Goal: Task Accomplishment & Management: Complete application form

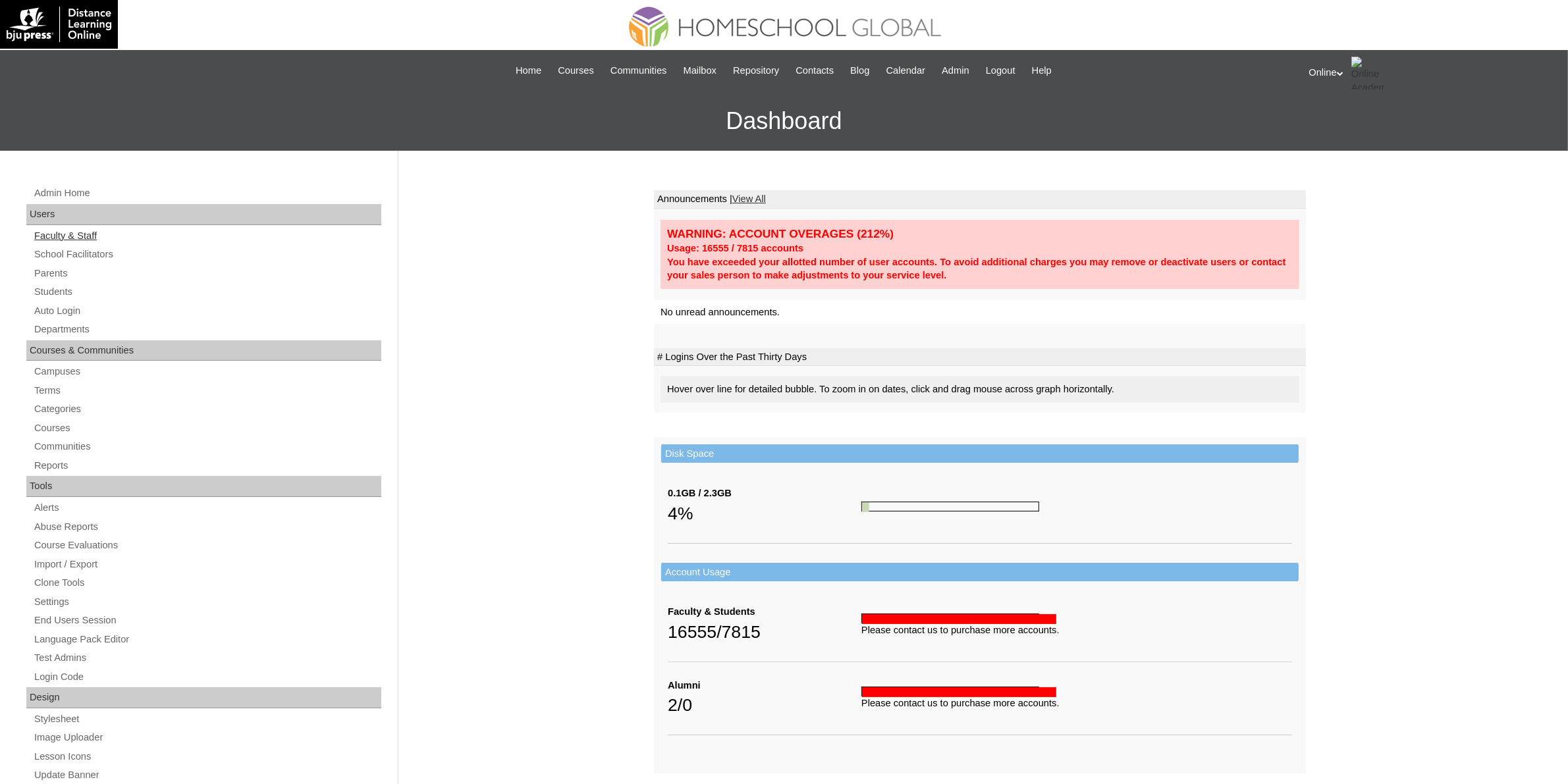
click at [75, 235] on link "Faculty & Staff" at bounding box center [207, 236] width 349 height 16
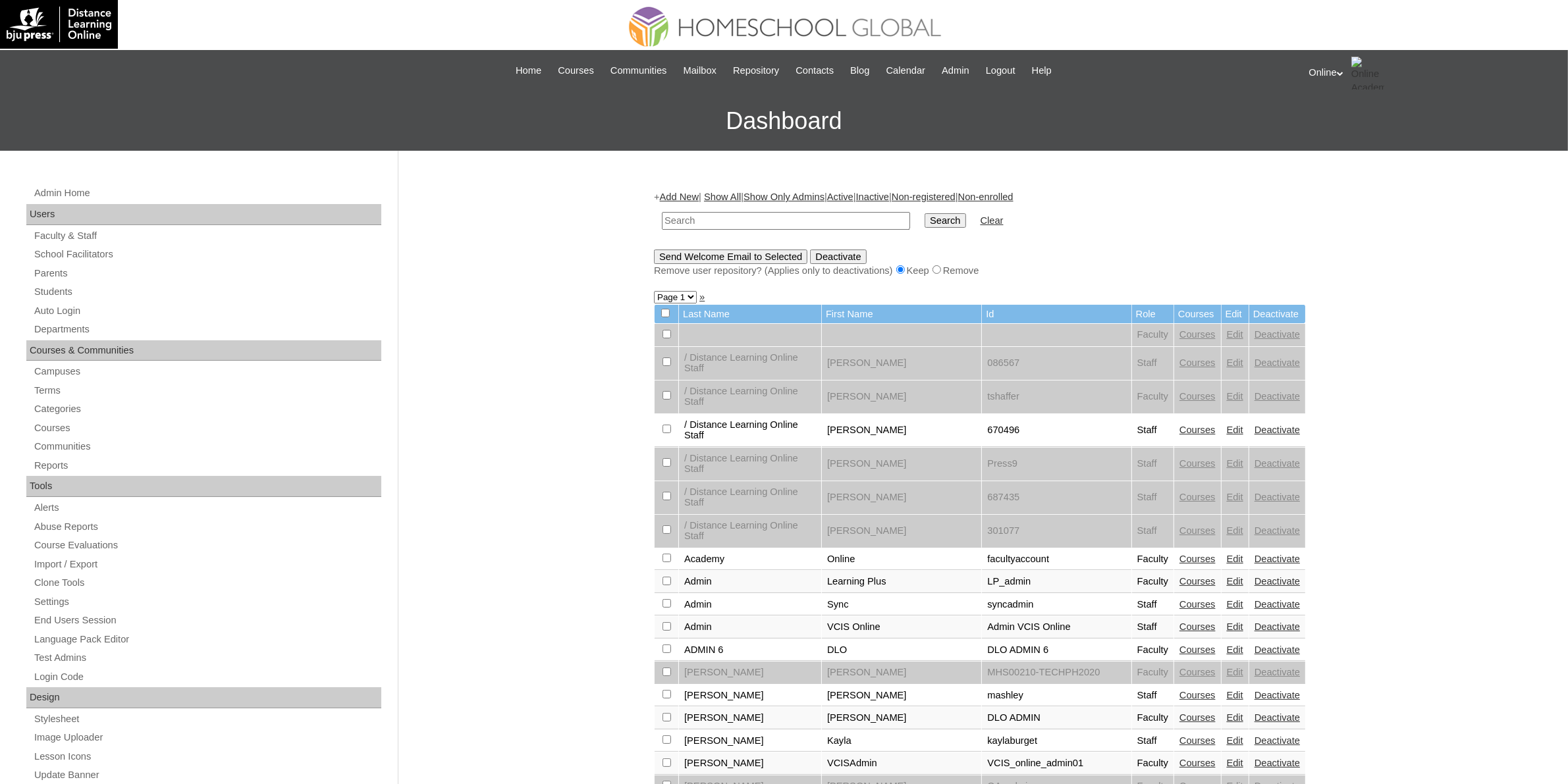
click at [729, 221] on input "text" at bounding box center [786, 221] width 249 height 18
type input "may"
click at [925, 218] on input "Search" at bounding box center [945, 221] width 41 height 15
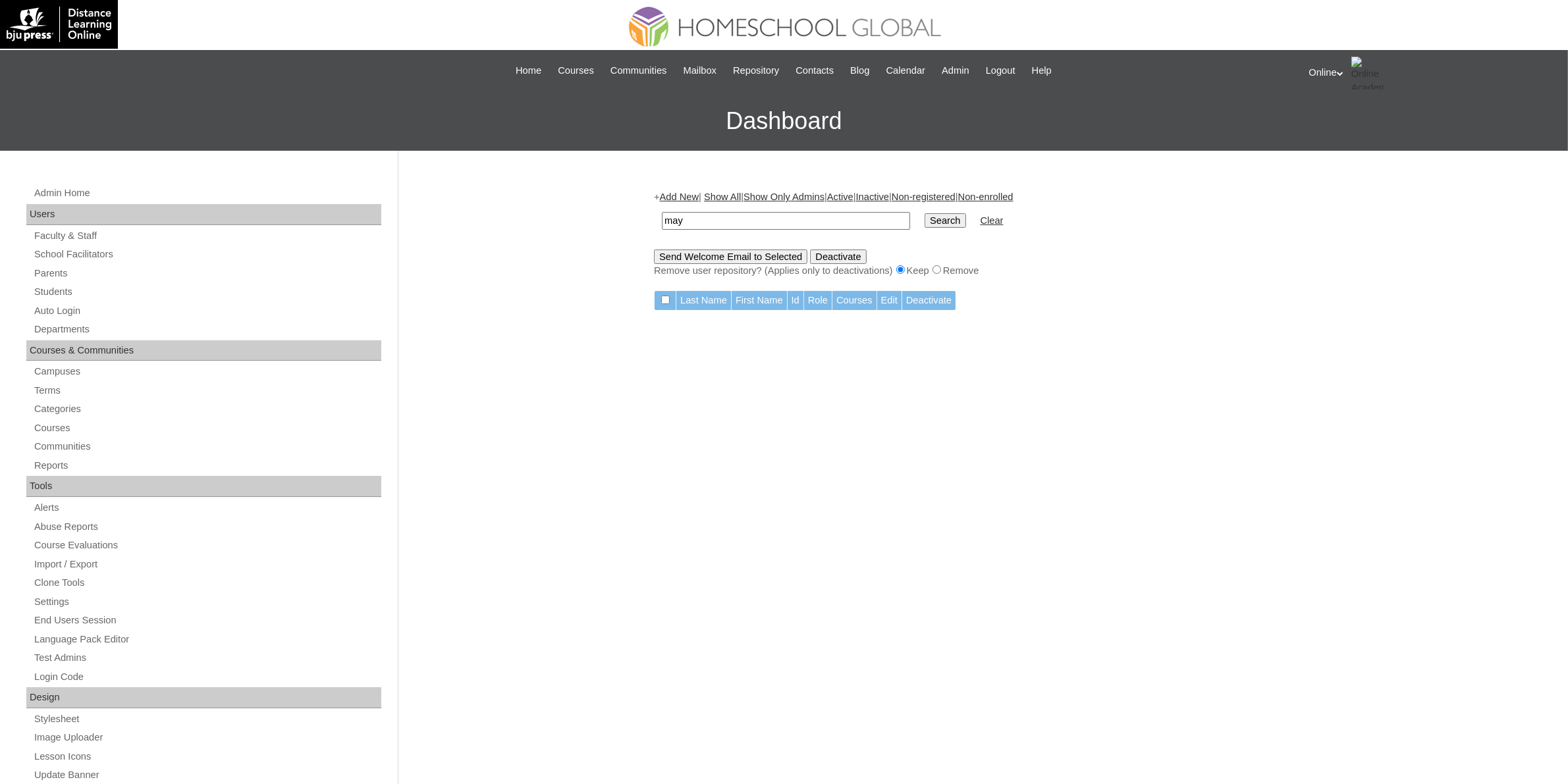
click at [725, 219] on input "may" at bounding box center [786, 221] width 249 height 18
type input "[DEMOGRAPHIC_DATA]"
click at [925, 213] on input "Search" at bounding box center [945, 221] width 41 height 15
click at [759, 219] on input "[DEMOGRAPHIC_DATA]" at bounding box center [786, 221] width 249 height 18
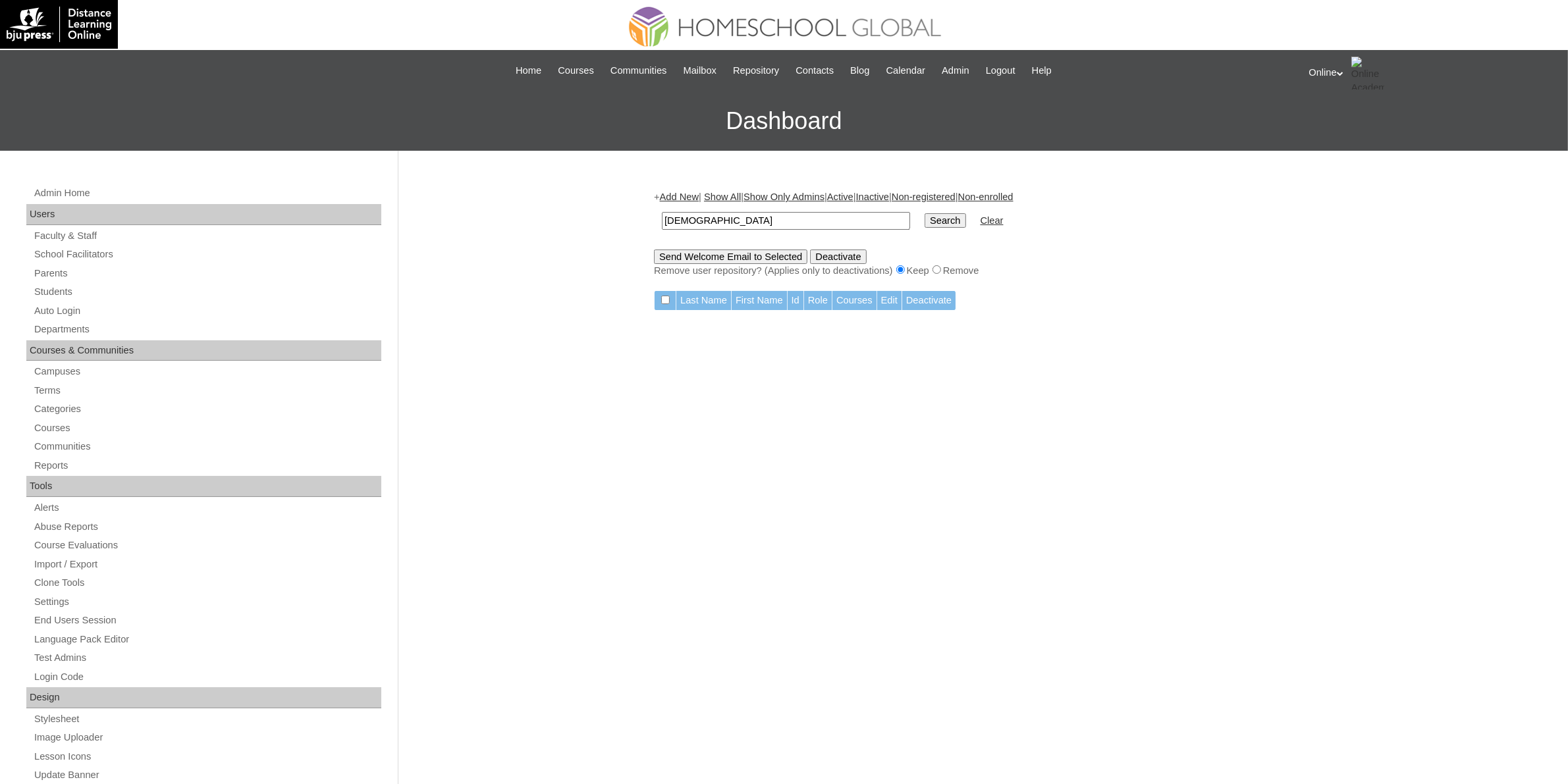
click at [759, 219] on input "[DEMOGRAPHIC_DATA]" at bounding box center [786, 221] width 249 height 18
click at [76, 257] on link "School Facilitators" at bounding box center [207, 254] width 349 height 16
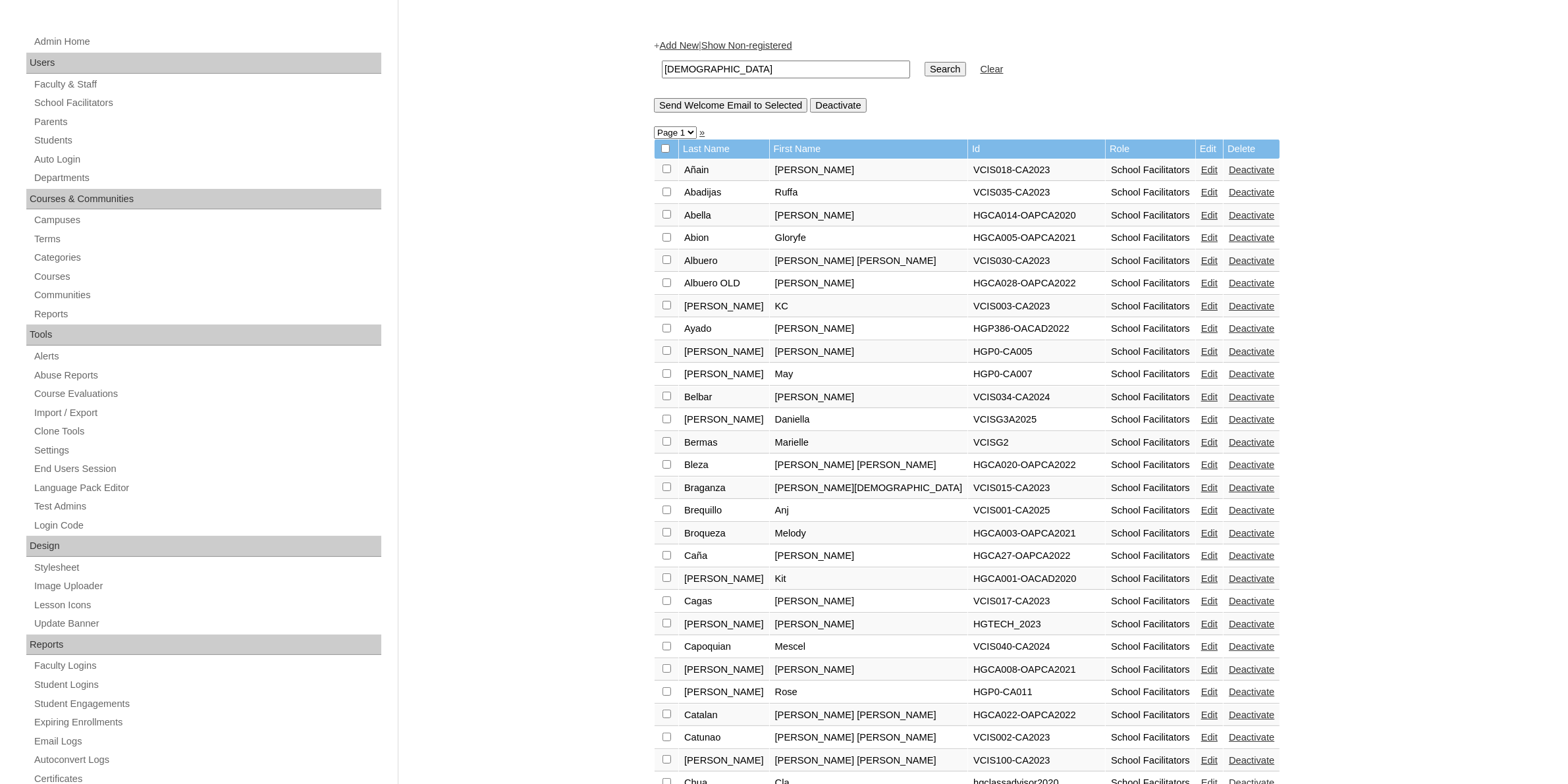
scroll to position [165, 0]
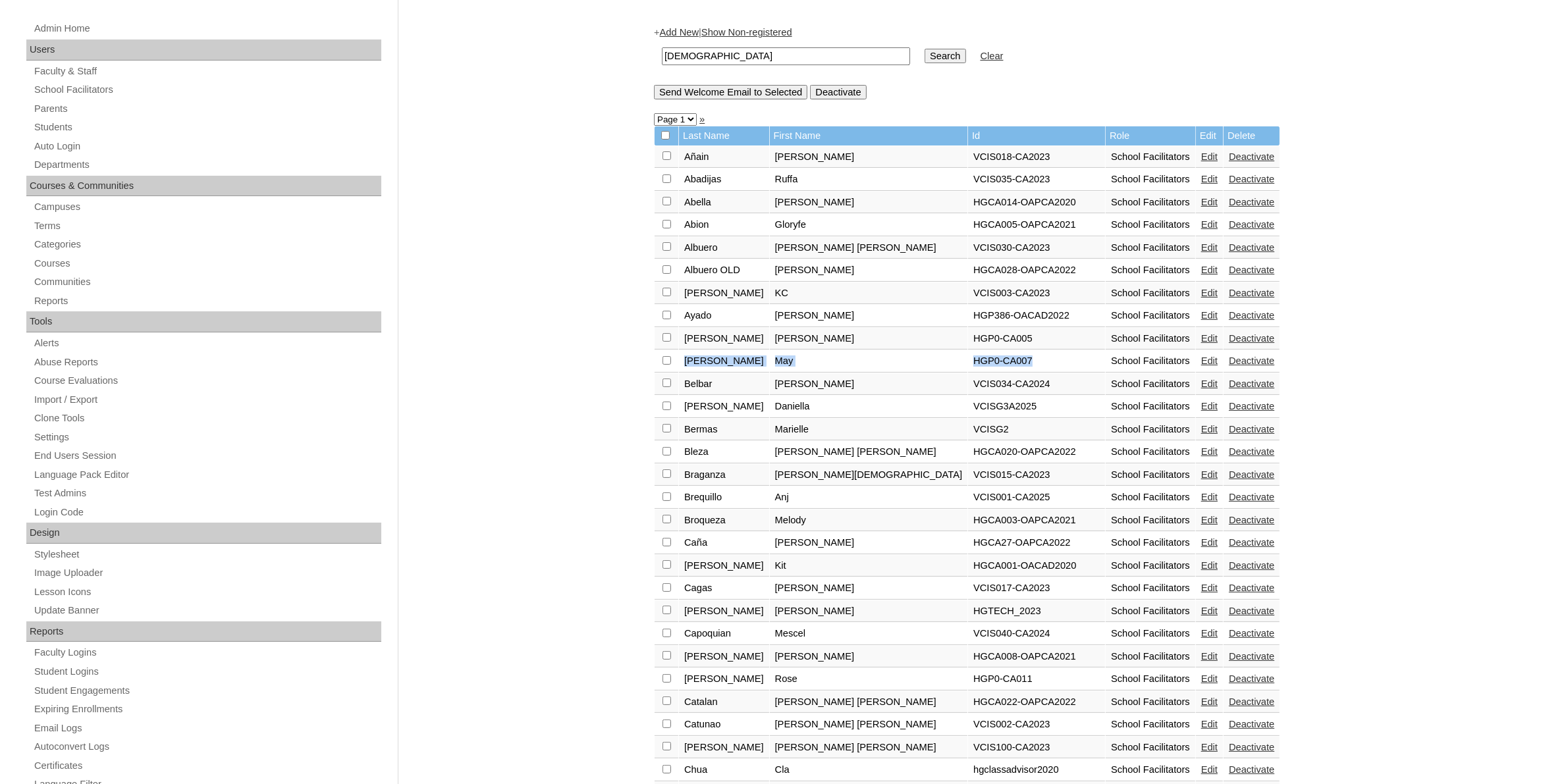
drag, startPoint x: 683, startPoint y: 351, endPoint x: 929, endPoint y: 351, distance: 246.0
click at [929, 351] on tr "Bautista May HGP0-CA007 School Facilitators Edit Deactivate" at bounding box center [967, 361] width 625 height 22
click at [968, 351] on td "HGP0-CA007" at bounding box center [1036, 361] width 137 height 22
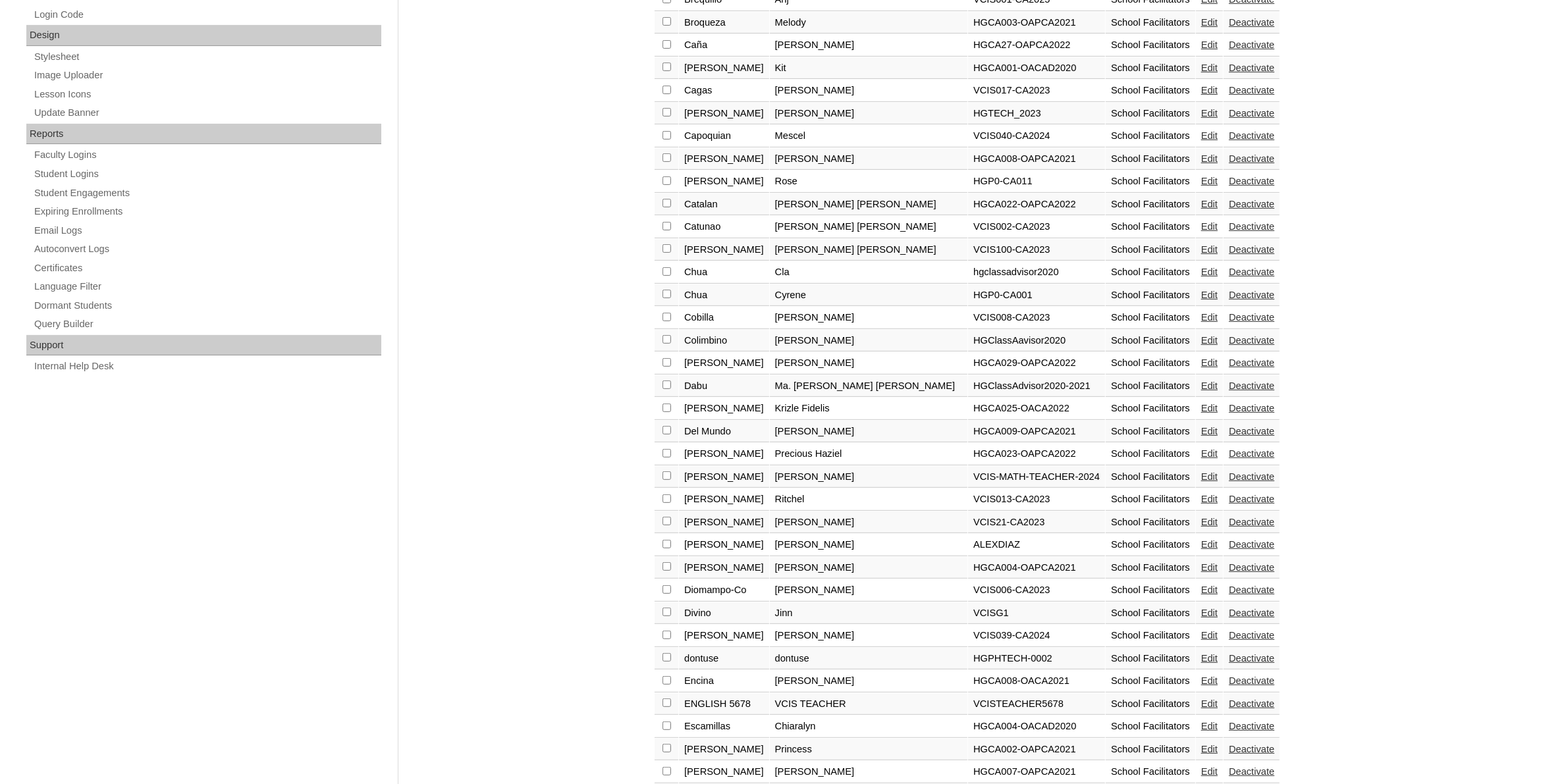
scroll to position [672, 0]
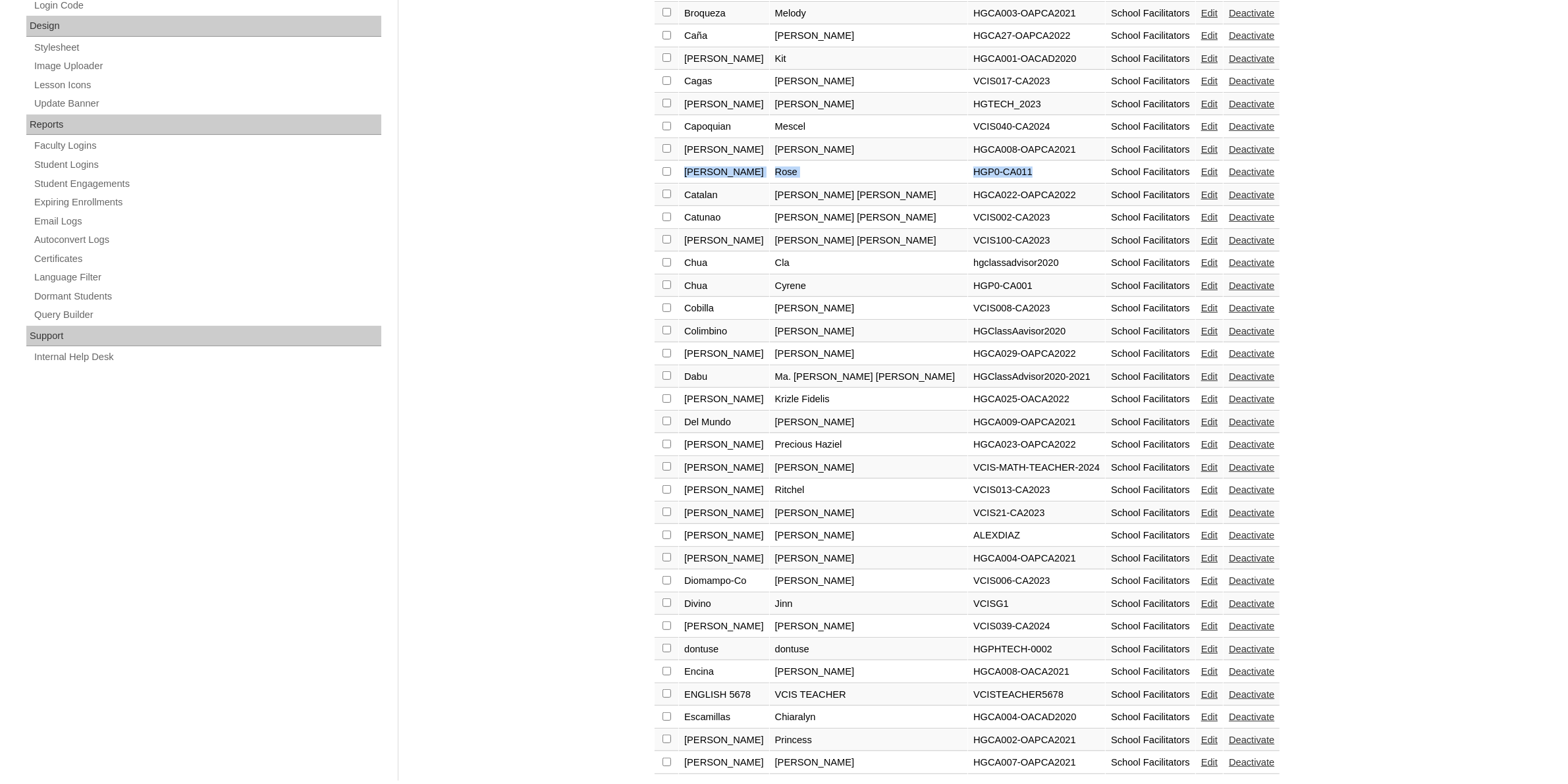
drag, startPoint x: 679, startPoint y: 153, endPoint x: 937, endPoint y: 149, distance: 258.0
click at [937, 162] on tr "Castillo Rose HGP0-CA011 School Facilitators Edit Deactivate" at bounding box center [967, 172] width 625 height 22
click at [968, 162] on td "HGP0-CA011" at bounding box center [1036, 172] width 137 height 22
drag, startPoint x: 862, startPoint y: 153, endPoint x: 926, endPoint y: 162, distance: 64.6
click at [968, 162] on td "HGP0-CA011" at bounding box center [1036, 172] width 137 height 22
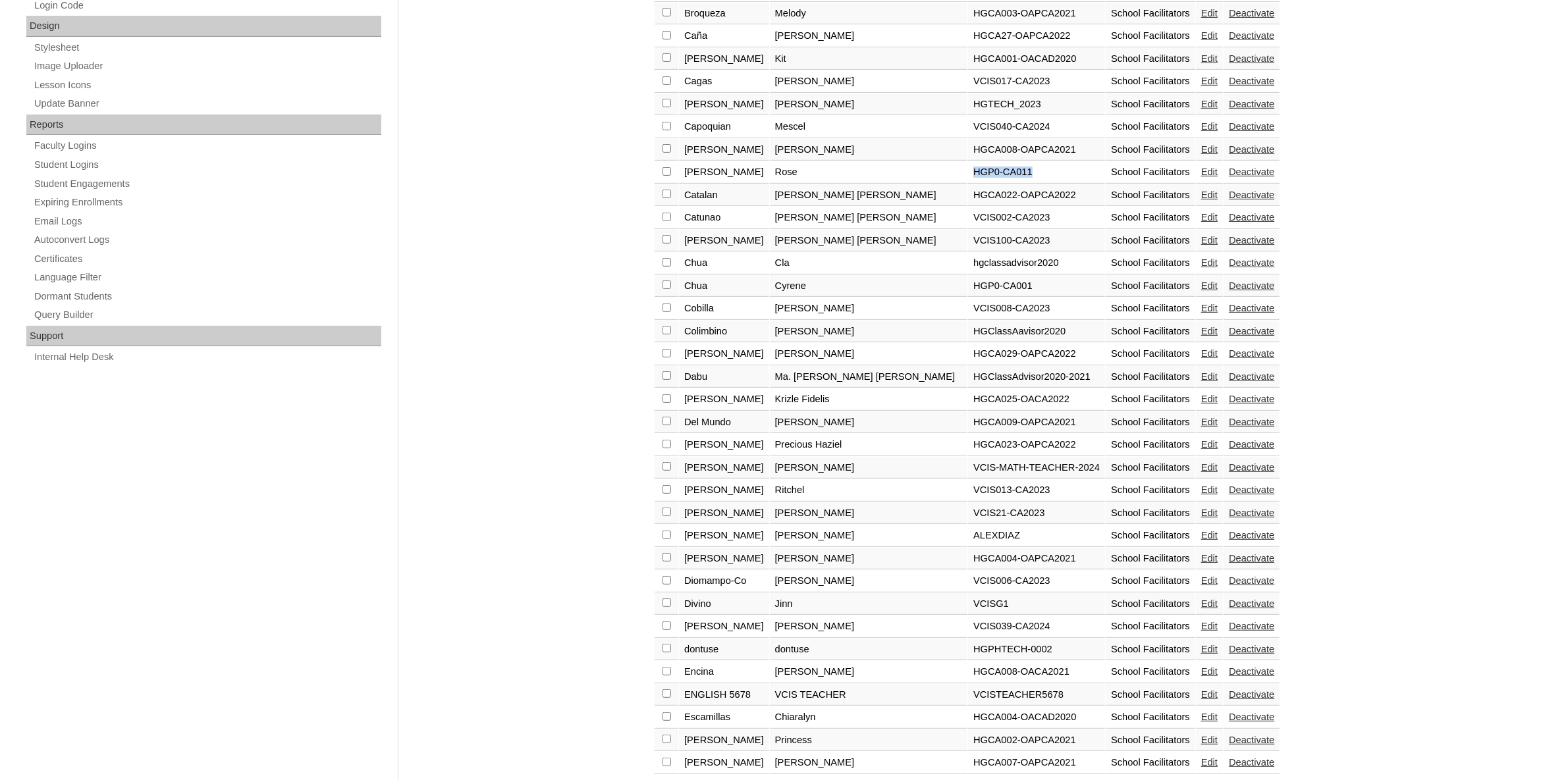
copy td "HGP0-CA011"
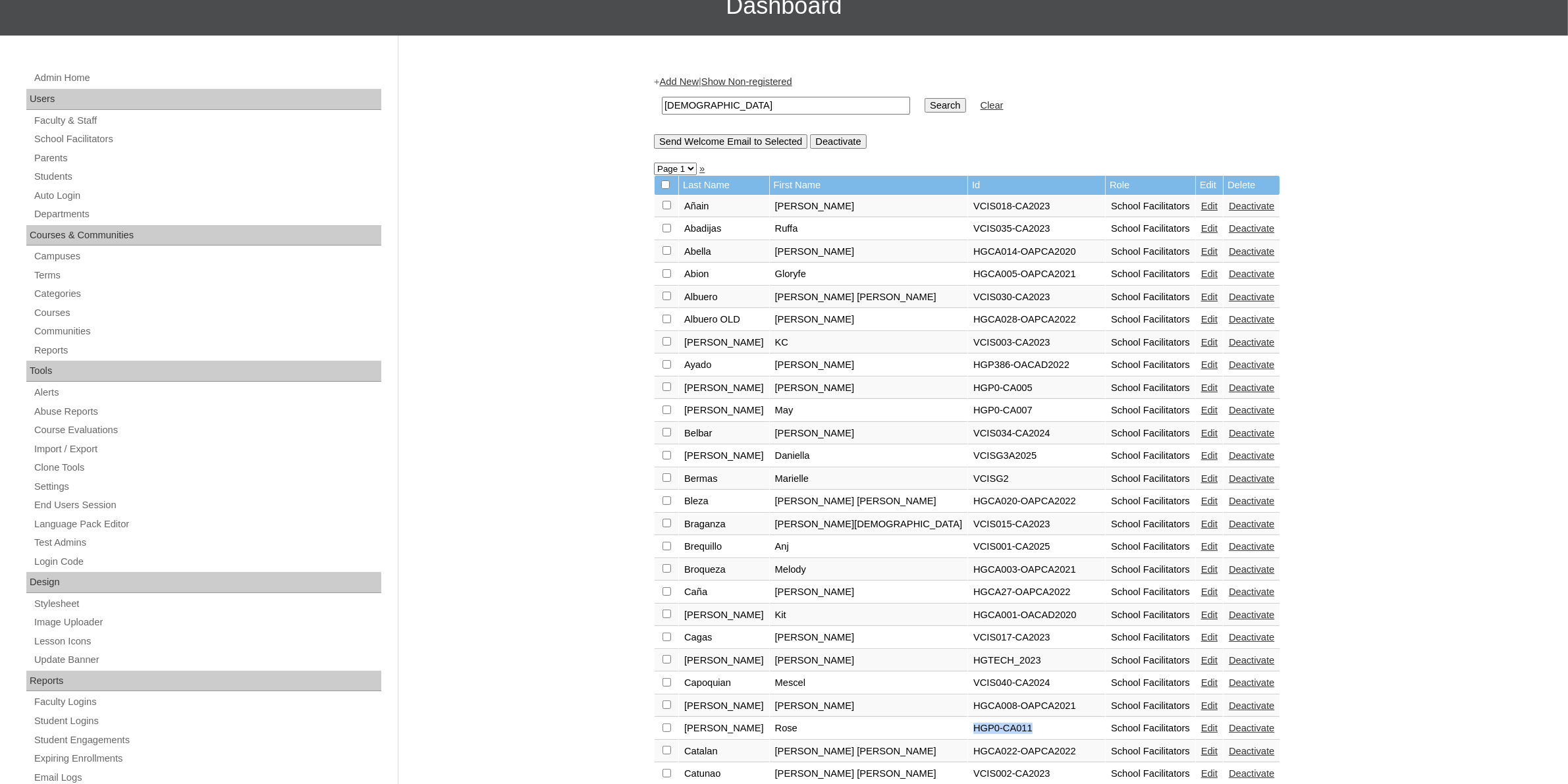
scroll to position [0, 0]
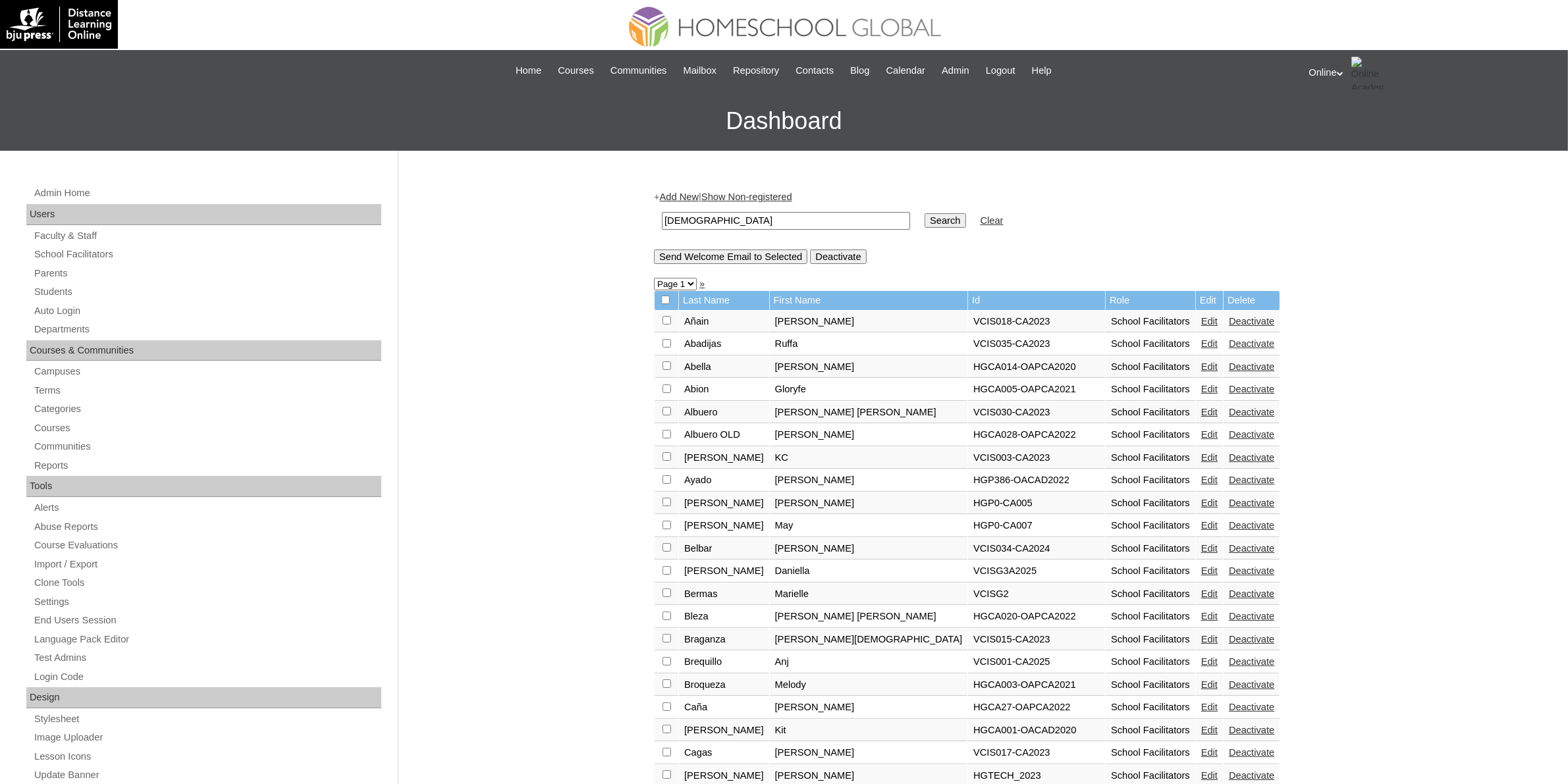
click at [685, 198] on link "Add New" at bounding box center [679, 197] width 39 height 11
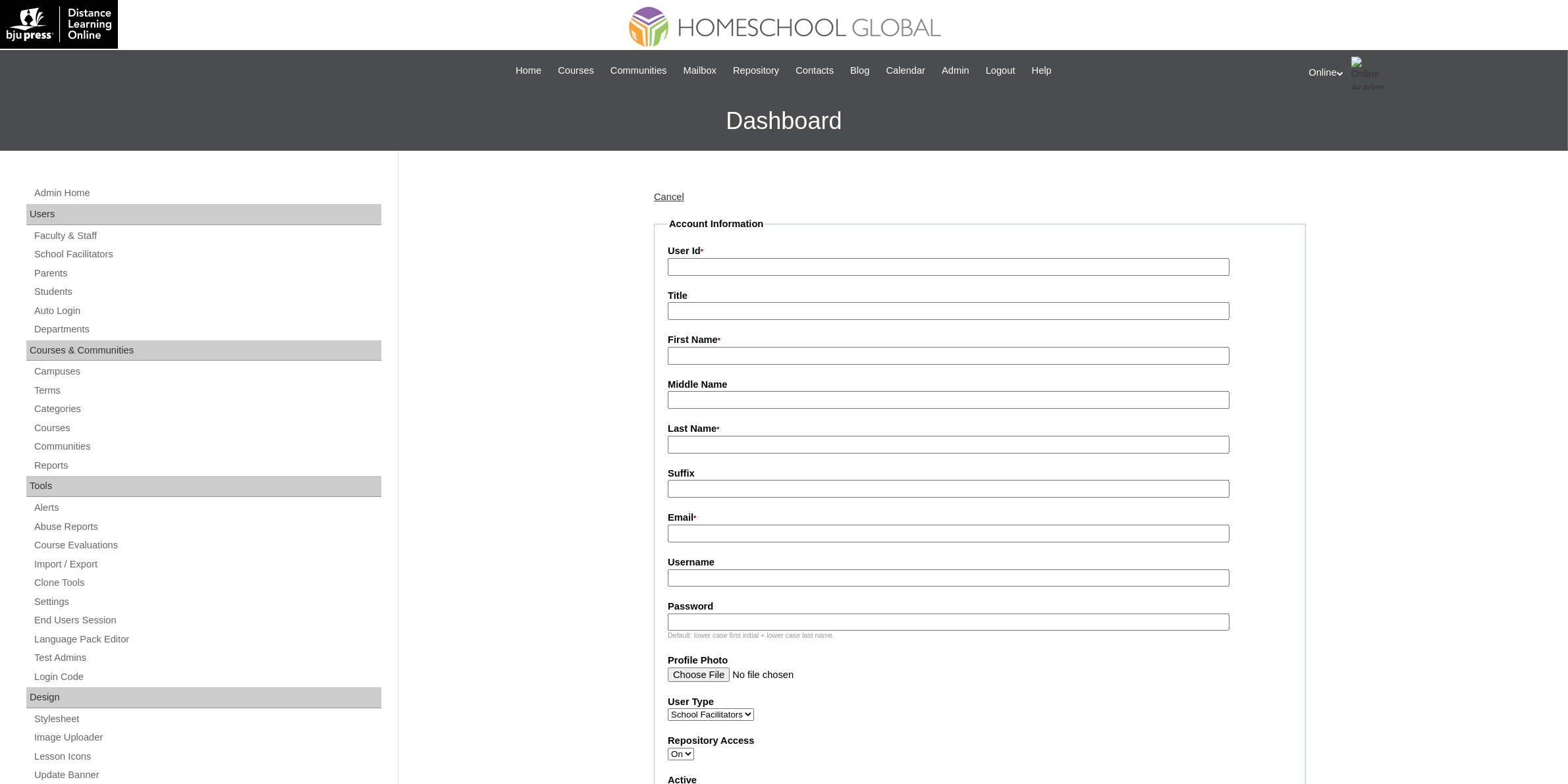
click at [726, 265] on input "User Id *" at bounding box center [949, 267] width 562 height 18
paste input "HGP0-CA011"
type input "HGP0-CA012"
click at [715, 356] on input "First Name *" at bounding box center [949, 356] width 562 height 18
type input "[PERSON_NAME]"
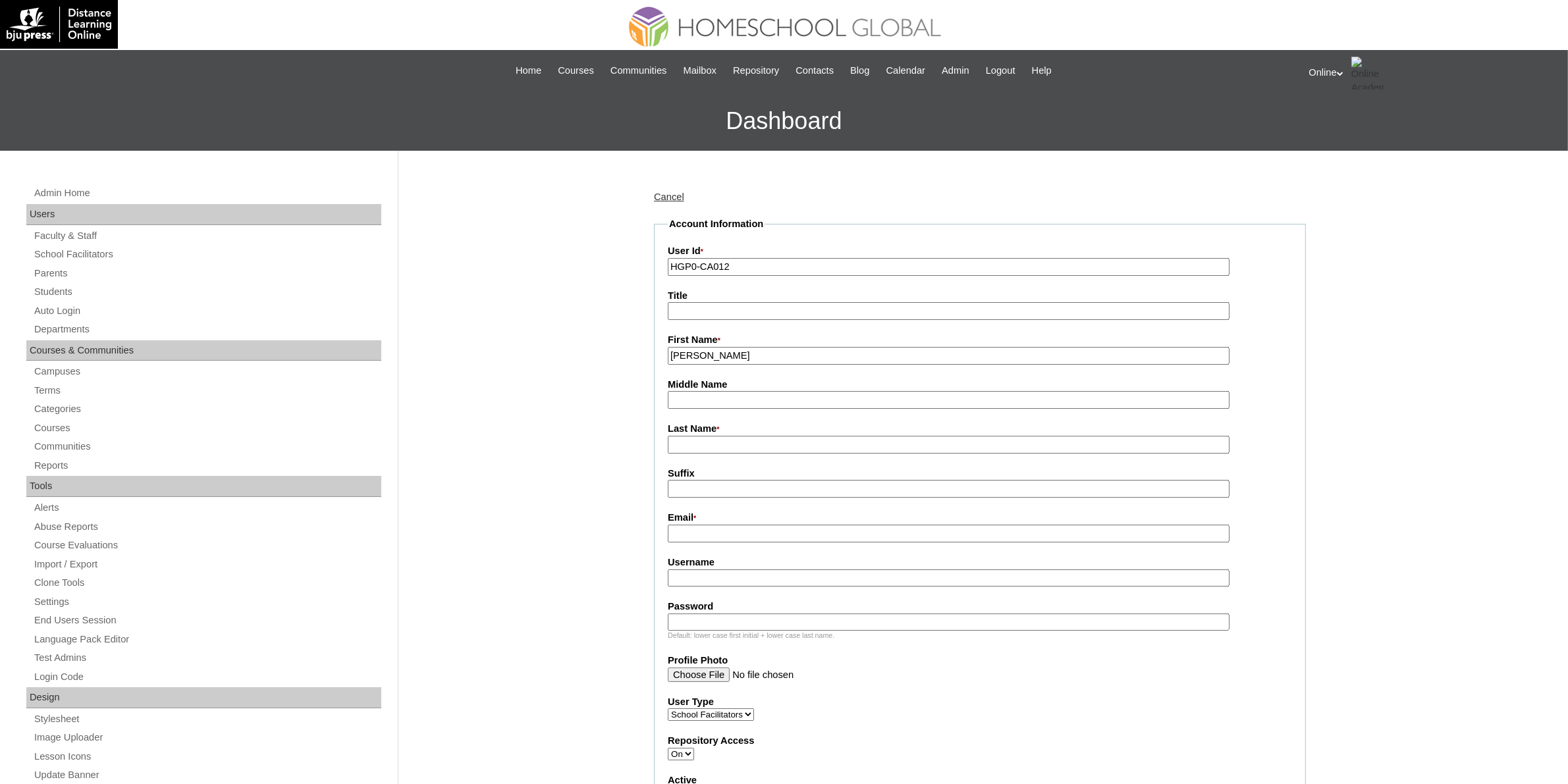
click at [718, 440] on input "Last Name *" at bounding box center [949, 444] width 562 height 18
type input "Marcillan"
click at [718, 532] on input "Email *" at bounding box center [949, 534] width 562 height 18
paste input "raegretel.marcillan@homeschool.global"
type input "raegretel.marcillan@homeschool.global"
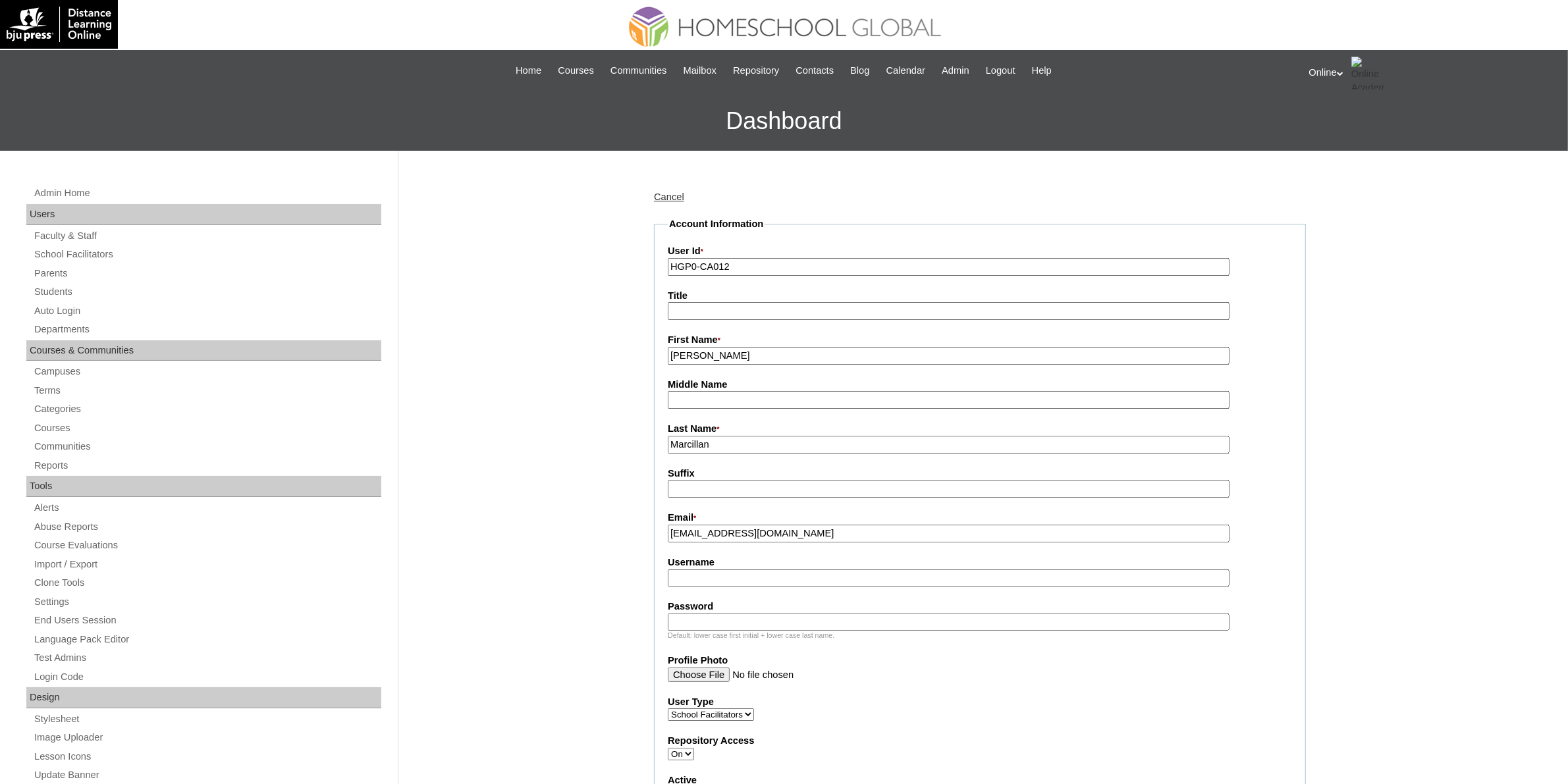
click at [722, 569] on input "Username" at bounding box center [949, 578] width 562 height 18
type input "rae.marcillan"
click at [728, 613] on input "Password" at bounding box center [949, 622] width 562 height 18
click at [712, 613] on input "HGOA12345" at bounding box center [949, 622] width 562 height 18
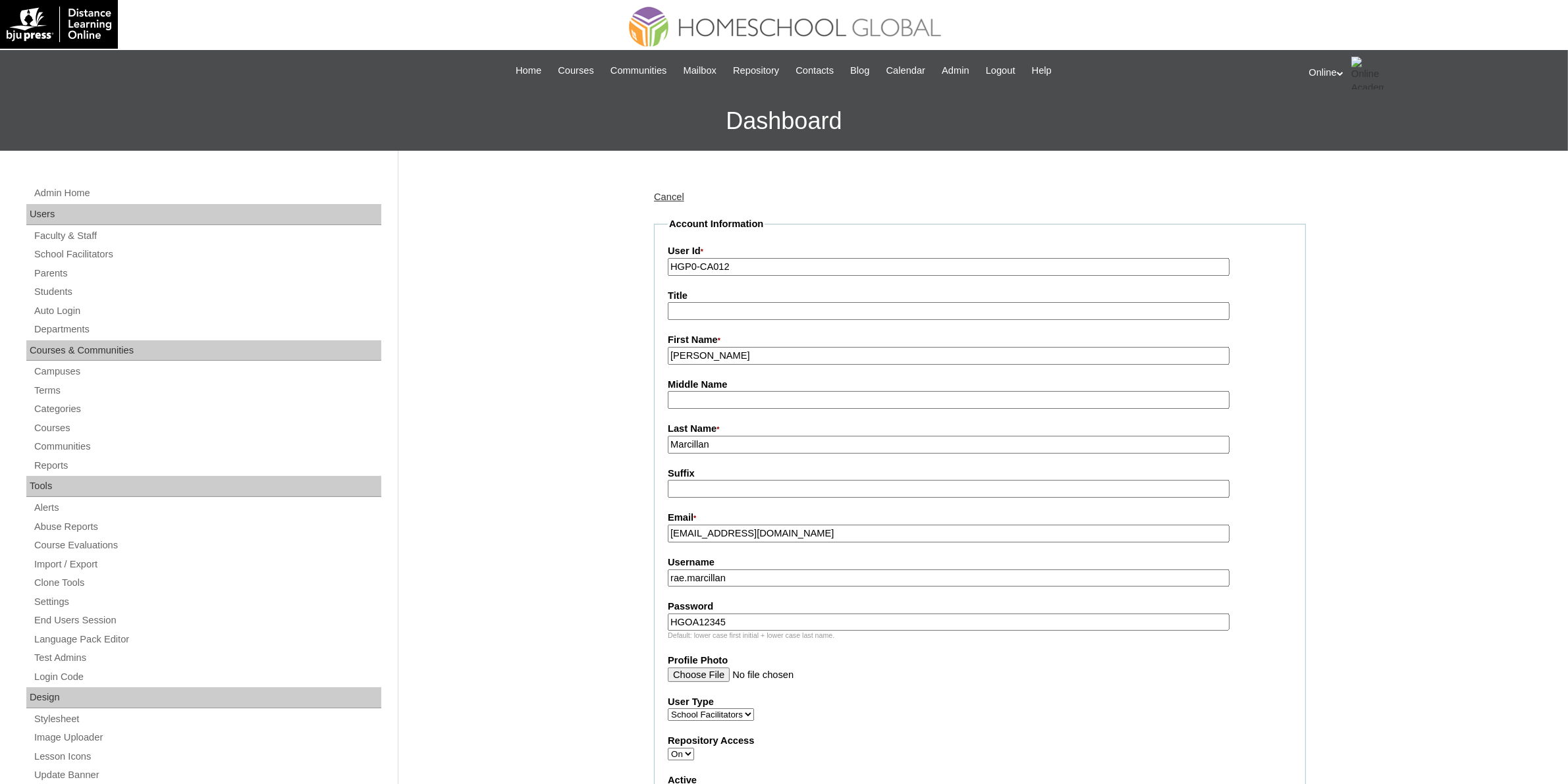
type input "HGOA12345"
click at [752, 569] on input "rae.marcillan" at bounding box center [949, 578] width 562 height 18
click at [1252, 522] on div "Email * raegretel.marcillan@homeschool.global" at bounding box center [980, 526] width 624 height 32
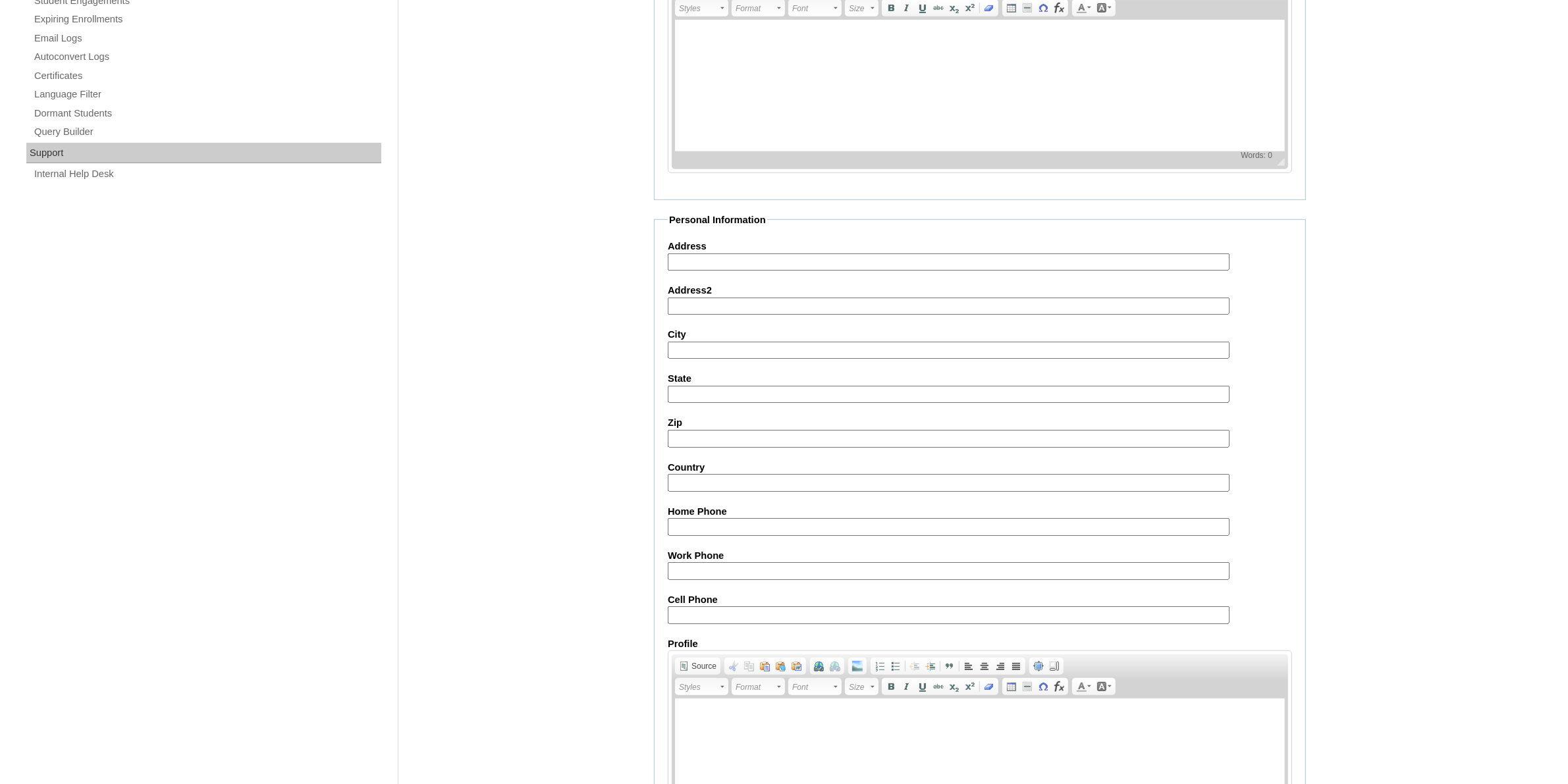
scroll to position [969, 0]
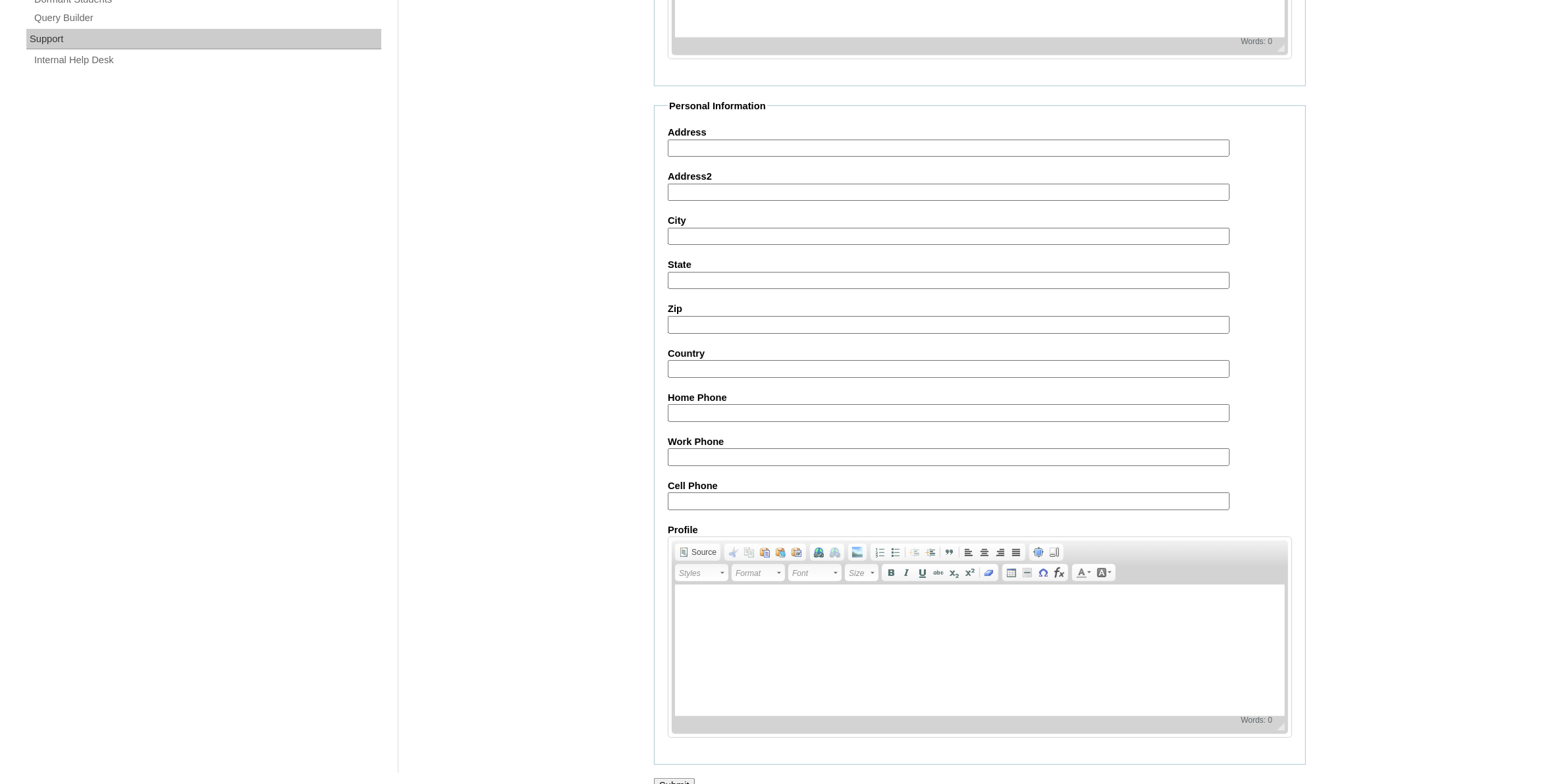
click at [693, 778] on input "Submit" at bounding box center [674, 786] width 41 height 15
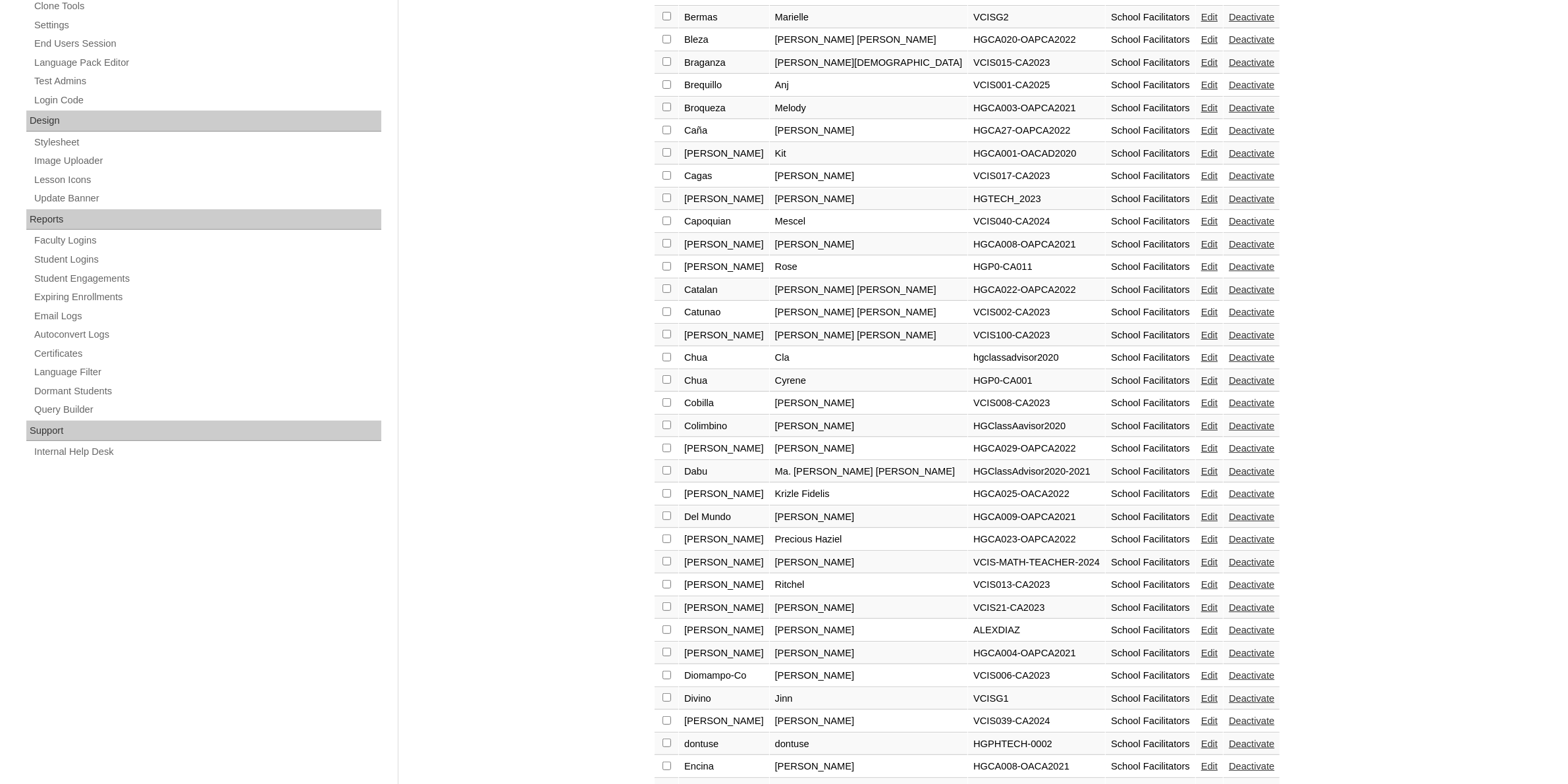
scroll to position [672, 0]
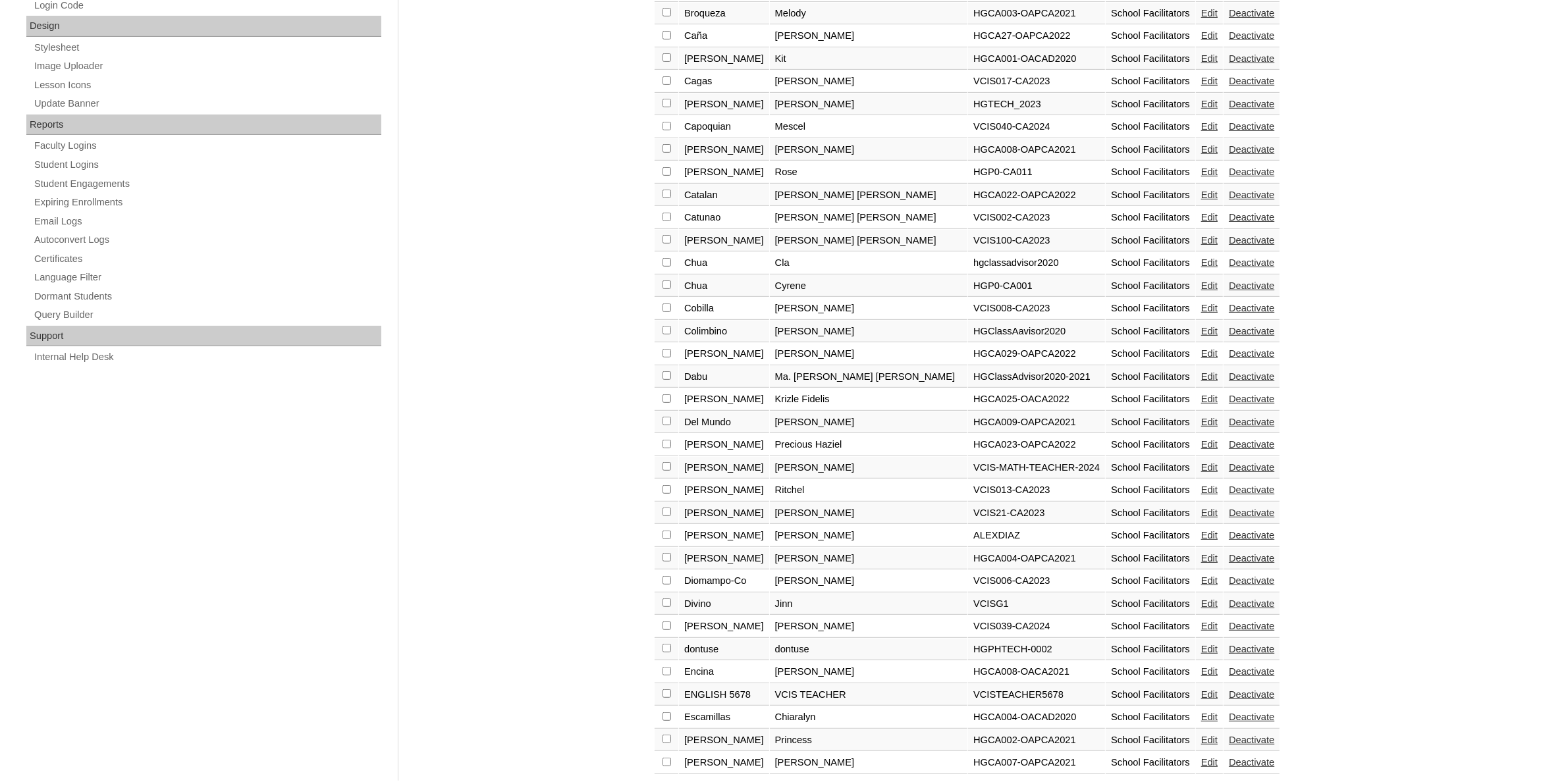
click at [700, 783] on link "»" at bounding box center [702, 793] width 5 height 11
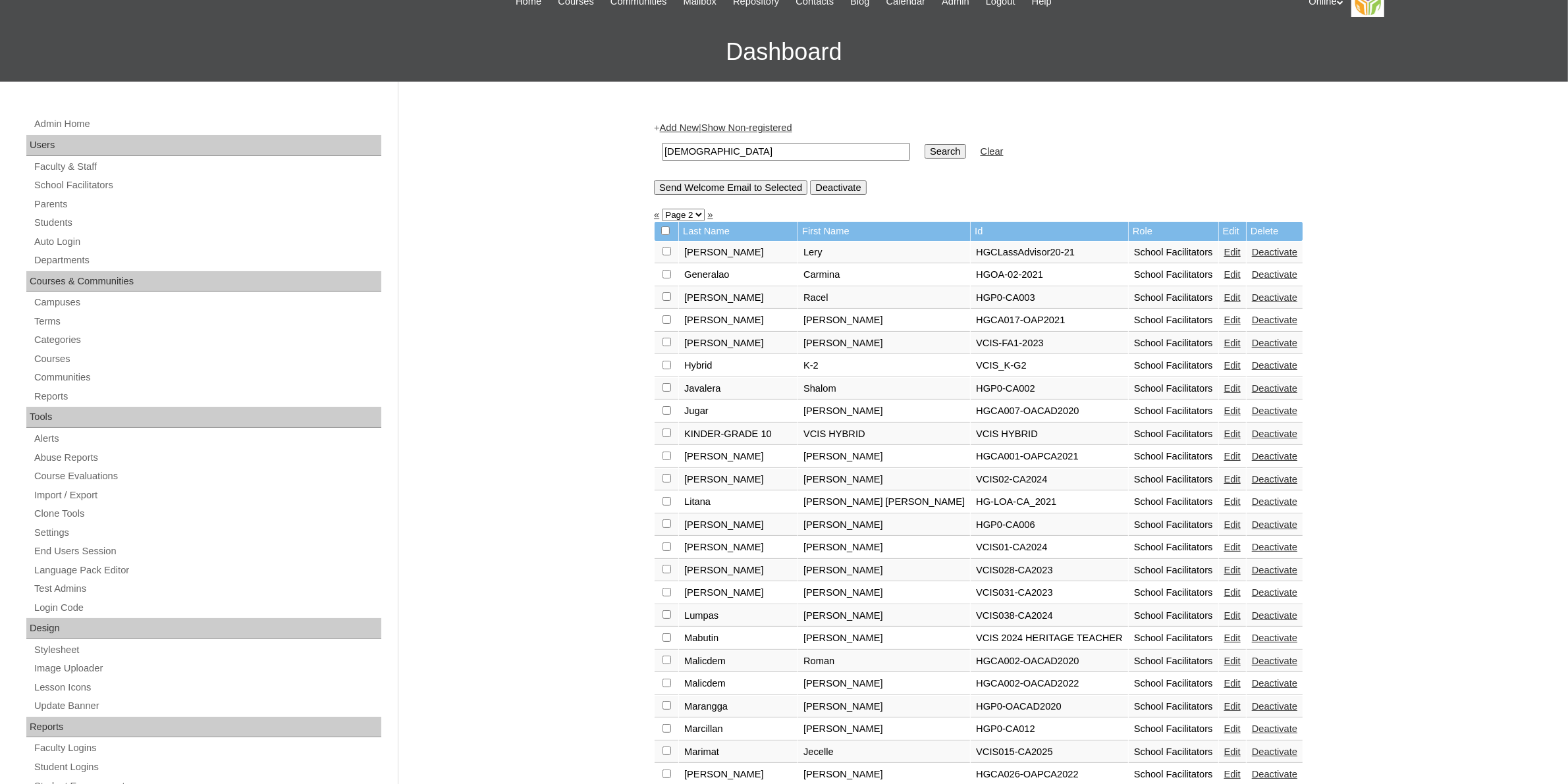
scroll to position [165, 0]
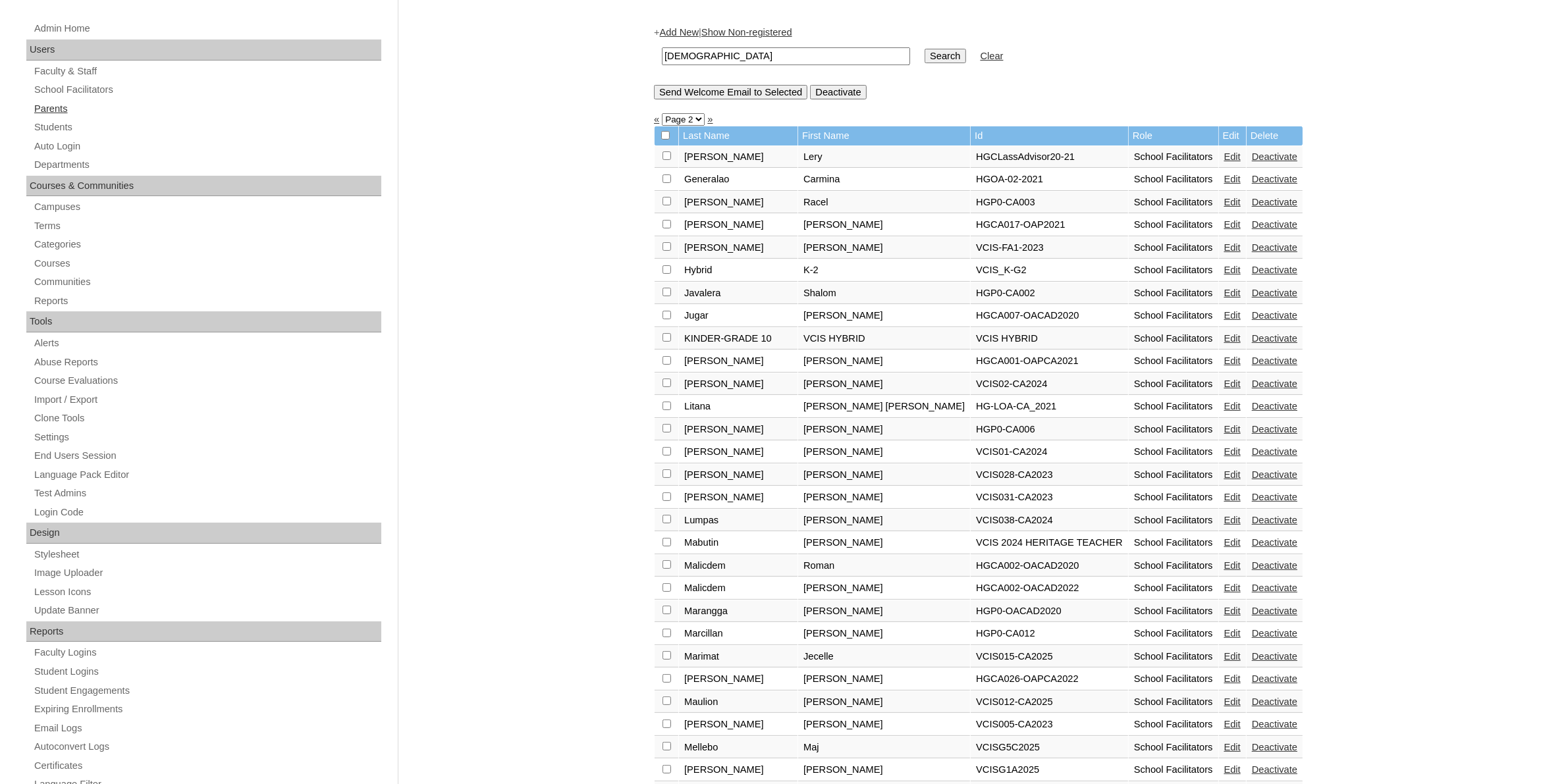
click at [39, 104] on link "Parents" at bounding box center [207, 109] width 349 height 16
